Goal: Information Seeking & Learning: Learn about a topic

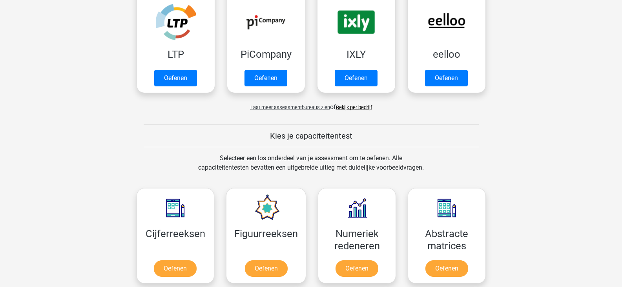
scroll to position [78, 0]
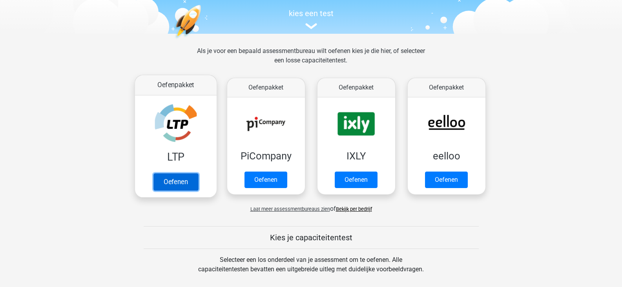
click at [175, 181] on link "Oefenen" at bounding box center [175, 181] width 45 height 17
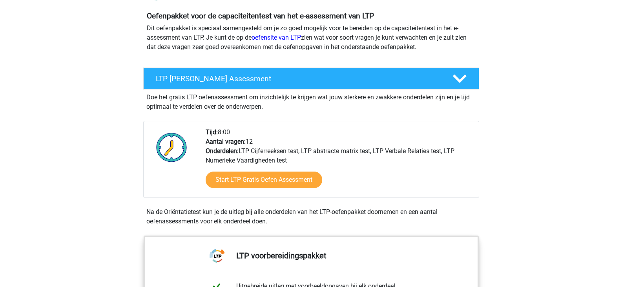
scroll to position [118, 0]
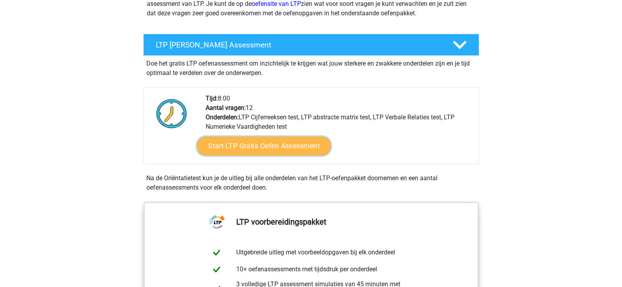
click at [264, 149] on link "Start LTP Gratis Oefen Assessment" at bounding box center [264, 145] width 134 height 19
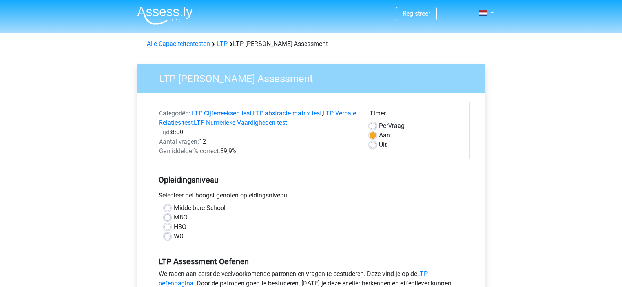
click at [174, 228] on label "HBO" at bounding box center [180, 226] width 13 height 9
click at [167, 228] on input "HBO" at bounding box center [167, 226] width 6 height 8
radio input "true"
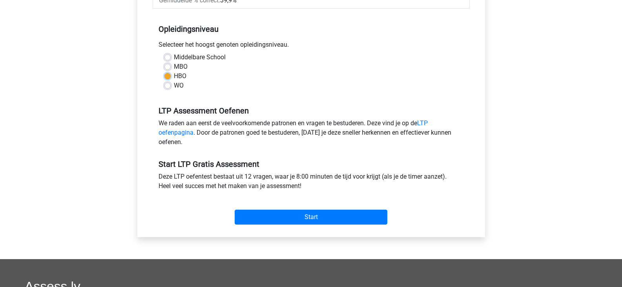
scroll to position [157, 0]
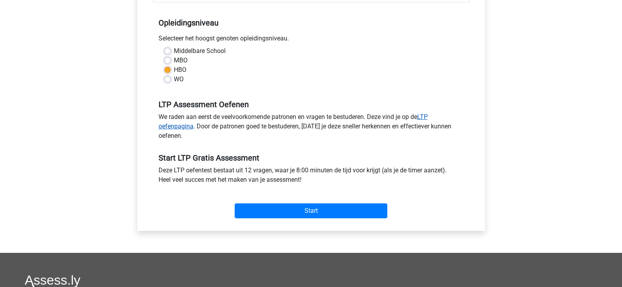
click at [428, 116] on link "LTP oefenpagina" at bounding box center [292, 121] width 269 height 17
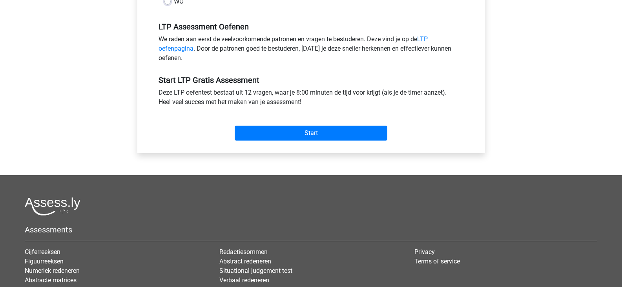
scroll to position [235, 0]
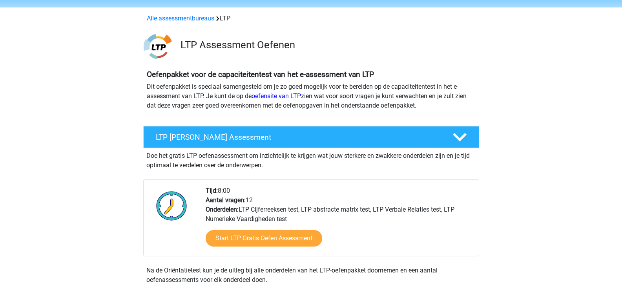
scroll to position [39, 0]
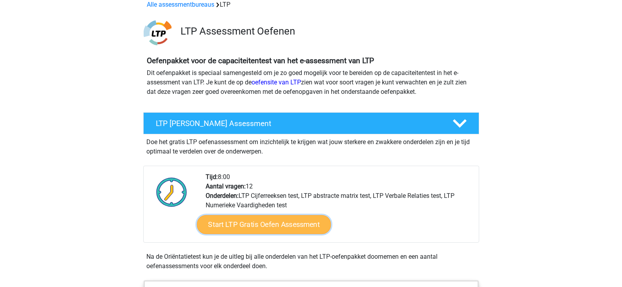
click at [252, 223] on link "Start LTP Gratis Oefen Assessment" at bounding box center [264, 224] width 134 height 19
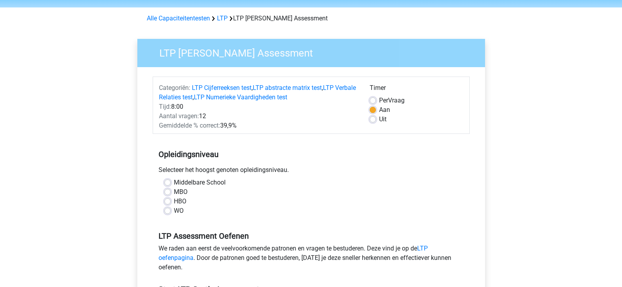
scroll to position [39, 0]
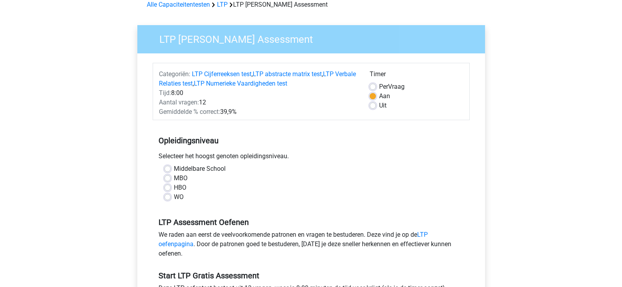
click at [174, 188] on label "HBO" at bounding box center [180, 187] width 13 height 9
click at [169, 188] on input "HBO" at bounding box center [167, 187] width 6 height 8
radio input "true"
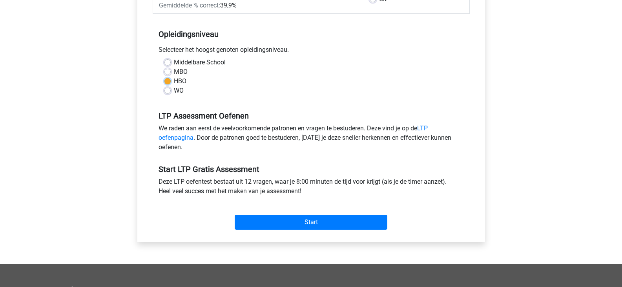
scroll to position [157, 0]
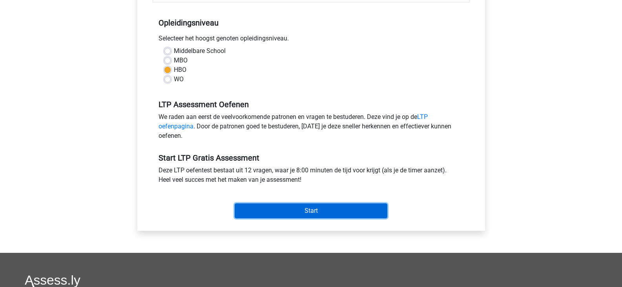
click at [308, 211] on input "Start" at bounding box center [311, 210] width 153 height 15
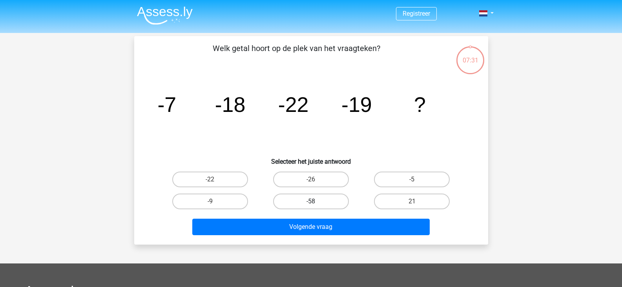
click at [302, 202] on label "-58" at bounding box center [311, 201] width 76 height 16
click at [311, 202] on input "-58" at bounding box center [313, 203] width 5 height 5
radio input "true"
click at [306, 183] on label "-26" at bounding box center [311, 179] width 76 height 16
click at [311, 183] on input "-26" at bounding box center [313, 181] width 5 height 5
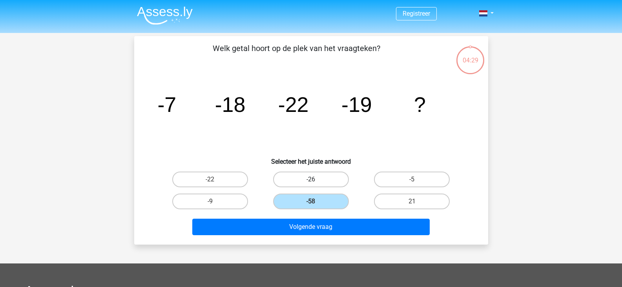
radio input "true"
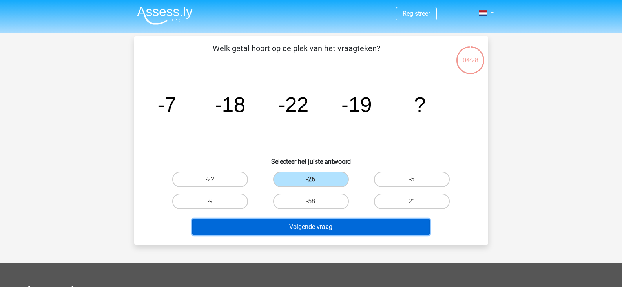
click at [308, 226] on button "Volgende vraag" at bounding box center [310, 226] width 237 height 16
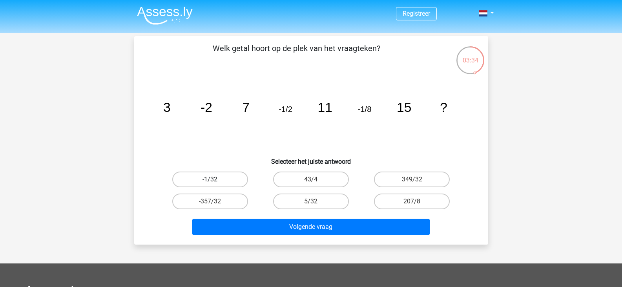
click at [213, 178] on label "-1/32" at bounding box center [210, 179] width 76 height 16
click at [213, 179] on input "-1/32" at bounding box center [212, 181] width 5 height 5
radio input "true"
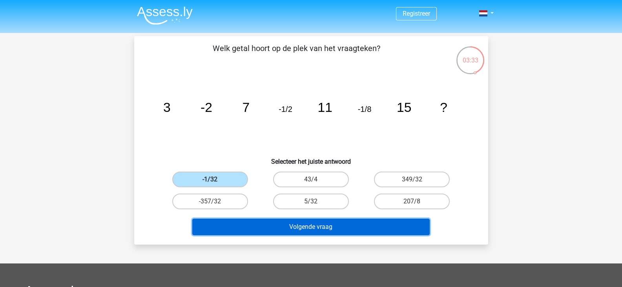
click at [321, 227] on button "Volgende vraag" at bounding box center [310, 226] width 237 height 16
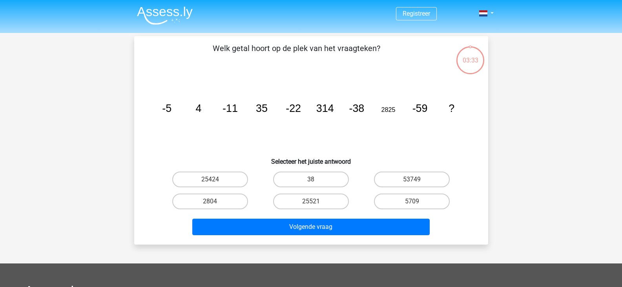
scroll to position [36, 0]
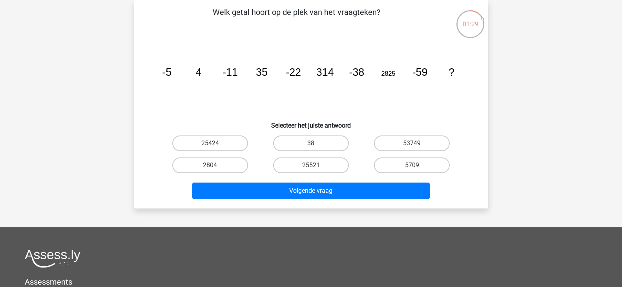
click at [222, 141] on label "25424" at bounding box center [210, 143] width 76 height 16
click at [215, 143] on input "25424" at bounding box center [212, 145] width 5 height 5
radio input "true"
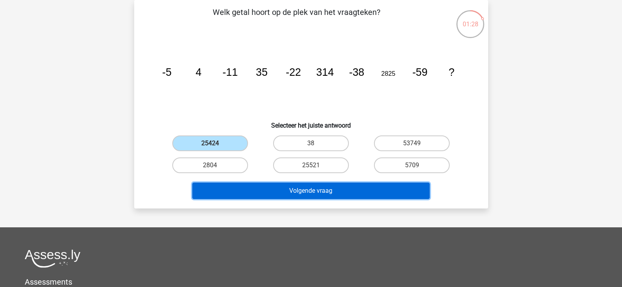
click at [312, 191] on button "Volgende vraag" at bounding box center [310, 190] width 237 height 16
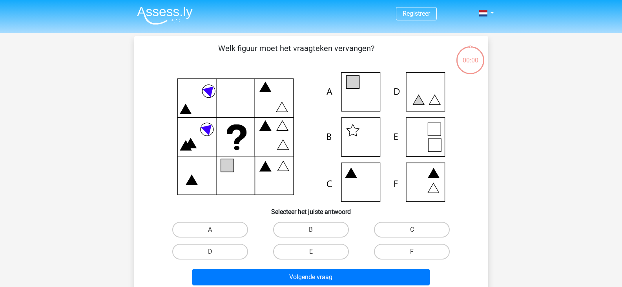
scroll to position [36, 0]
